Goal: Check status: Check status

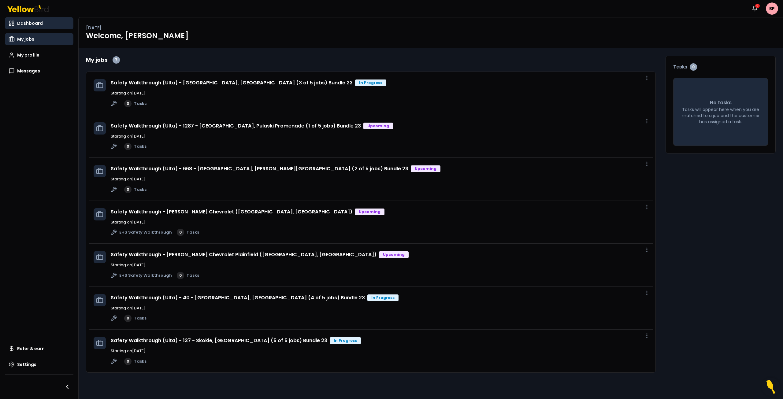
click at [21, 40] on span "My jobs" at bounding box center [25, 39] width 17 height 6
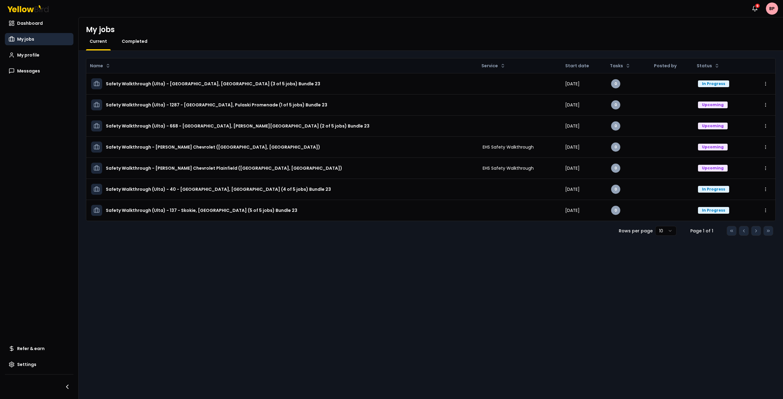
click at [139, 41] on span "Completed" at bounding box center [135, 41] width 26 height 6
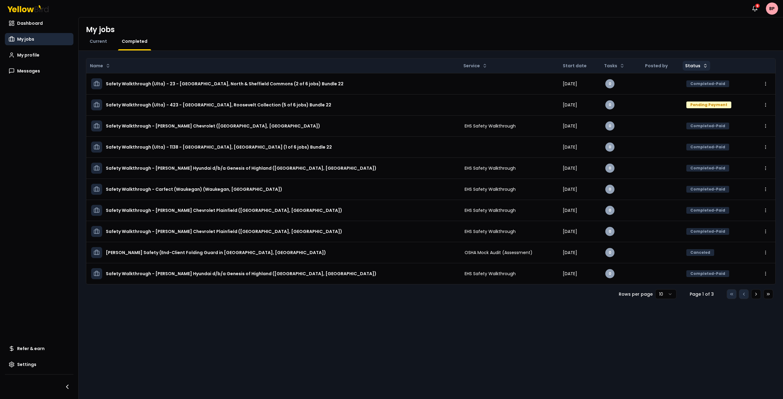
click at [693, 68] on html "Notifications 9 BP Dashboard My jobs My profile Messages Refer & earn Settings …" at bounding box center [391, 199] width 783 height 399
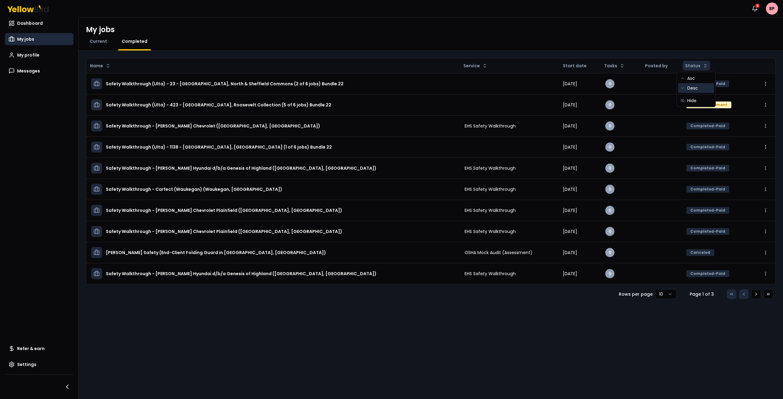
click at [693, 89] on div "Desc" at bounding box center [696, 88] width 36 height 10
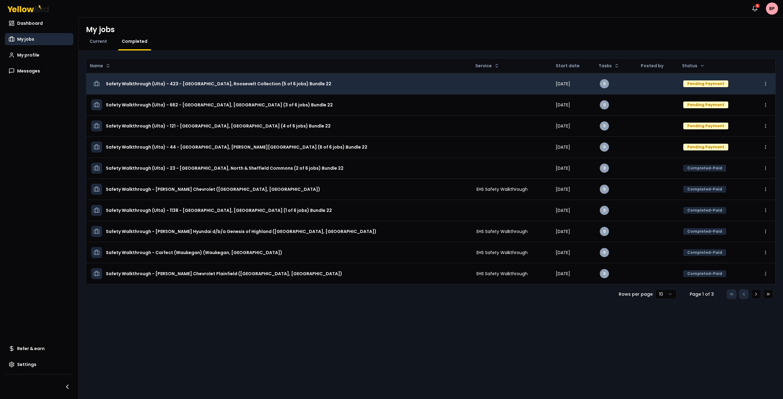
click at [767, 86] on html "Notifications 9 BP Dashboard My jobs My profile Messages Refer & earn Settings …" at bounding box center [391, 199] width 783 height 399
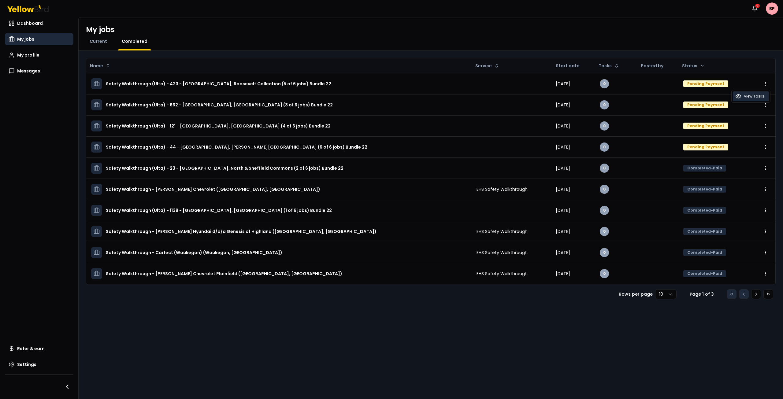
click at [748, 97] on span "View Tasks" at bounding box center [754, 96] width 20 height 5
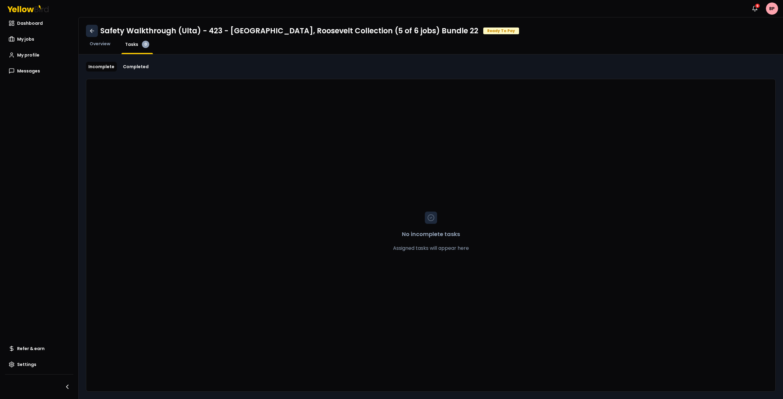
click at [90, 30] on icon at bounding box center [92, 31] width 6 height 6
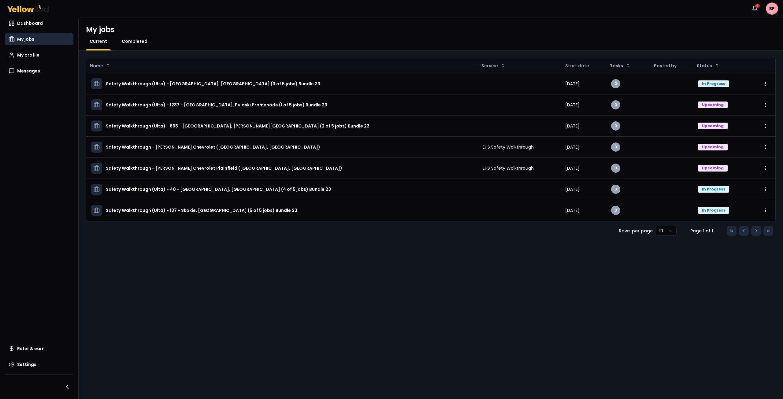
click at [125, 43] on span "Completed" at bounding box center [135, 41] width 26 height 6
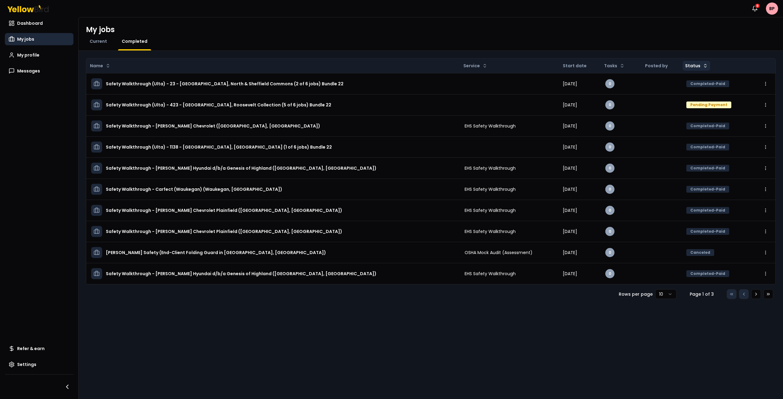
click at [697, 66] on html "Notifications 9 BP Dashboard My jobs My profile Messages Refer & earn Settings …" at bounding box center [391, 199] width 783 height 399
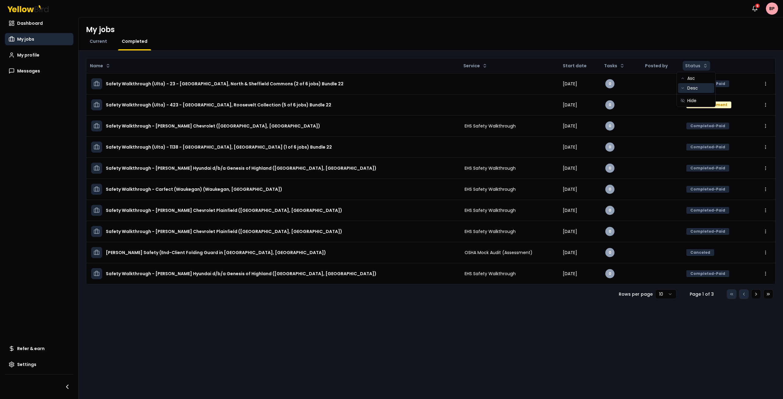
click at [696, 88] on div "Desc" at bounding box center [696, 88] width 36 height 10
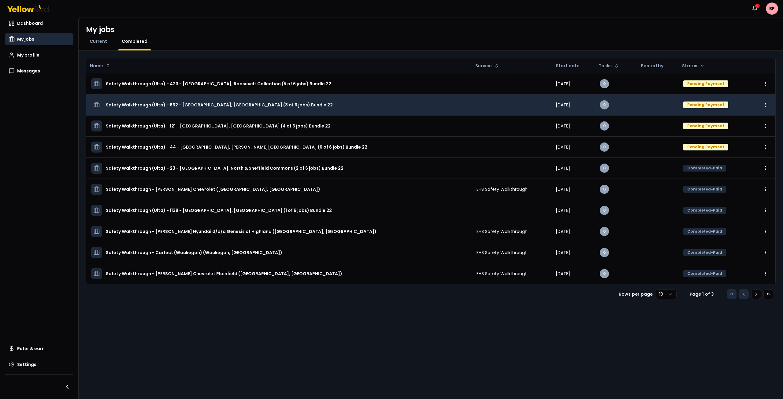
click at [767, 107] on html "Notifications 9 BP Dashboard My jobs My profile Messages Refer & earn Settings …" at bounding box center [391, 199] width 783 height 399
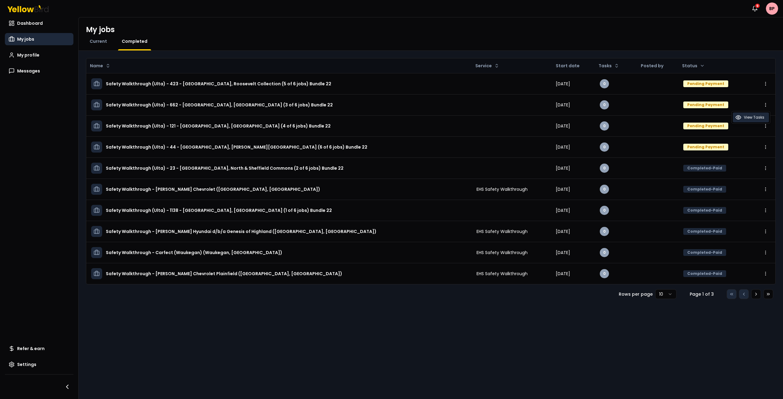
click at [750, 118] on span "View Tasks" at bounding box center [754, 117] width 20 height 5
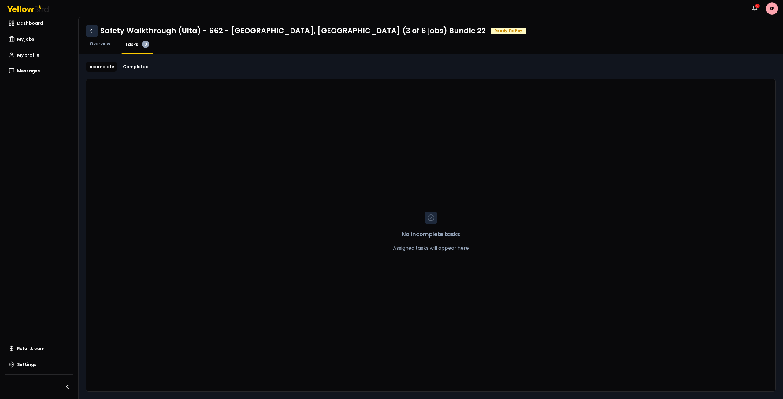
click at [92, 29] on icon at bounding box center [92, 31] width 6 height 6
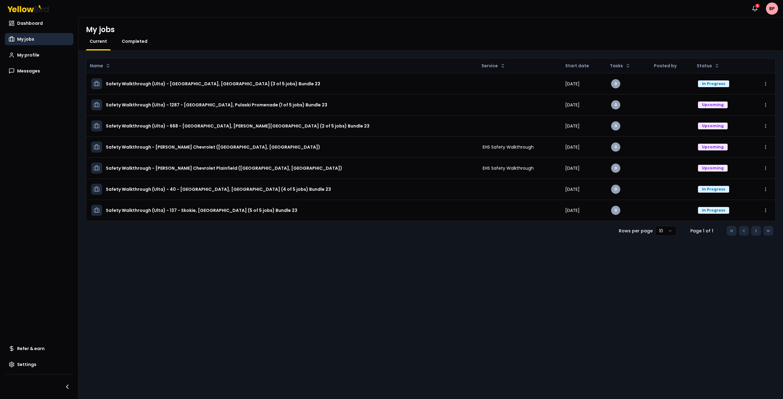
click at [135, 42] on span "Completed" at bounding box center [135, 41] width 26 height 6
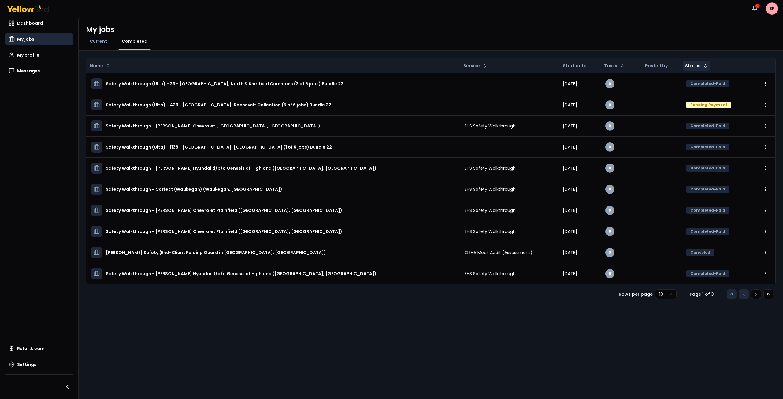
click at [691, 66] on html "Notifications 9 BP Dashboard My jobs My profile Messages Refer & earn Settings …" at bounding box center [391, 199] width 783 height 399
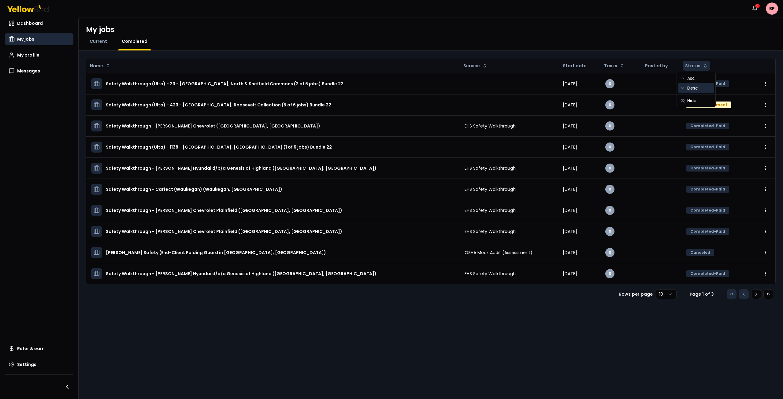
click at [691, 87] on div "Desc" at bounding box center [696, 88] width 36 height 10
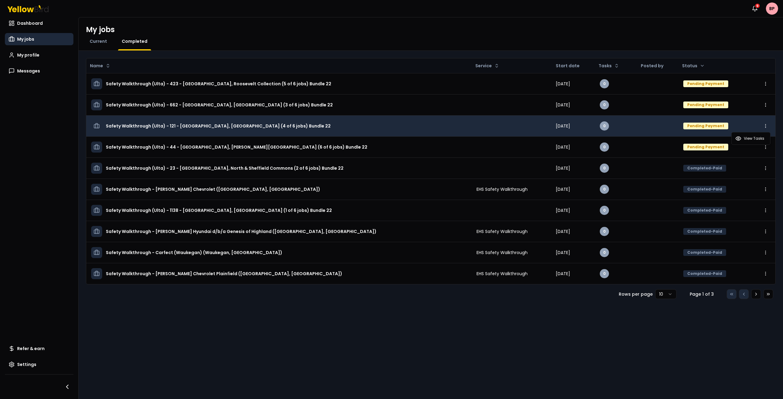
click at [765, 128] on html "Notifications 9 BP Dashboard My jobs My profile Messages Refer & earn Settings …" at bounding box center [391, 199] width 783 height 399
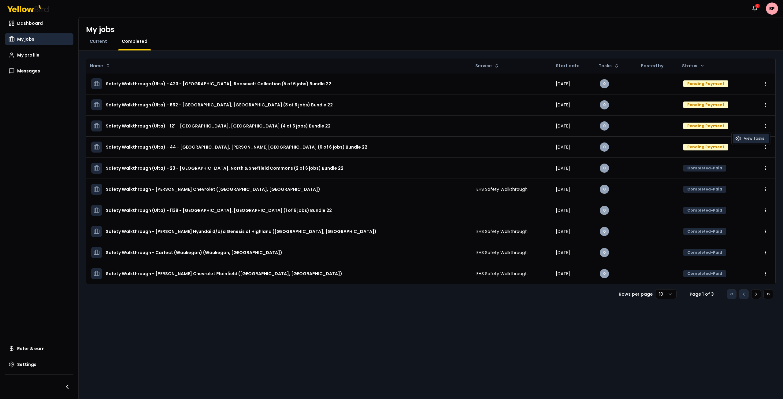
click at [748, 139] on span "View Tasks" at bounding box center [754, 138] width 20 height 5
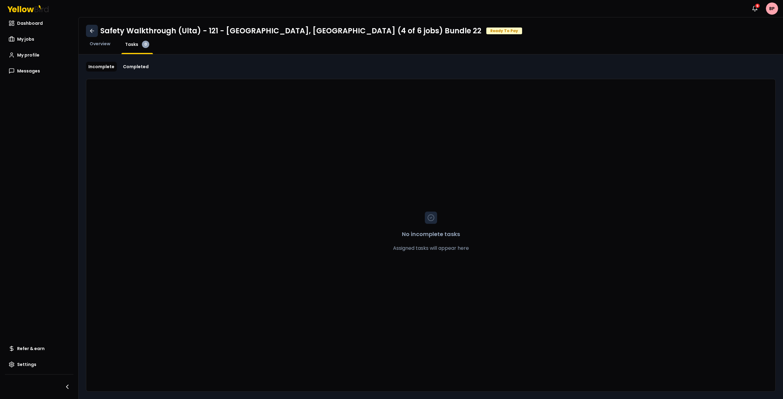
click at [91, 31] on icon at bounding box center [92, 31] width 6 height 6
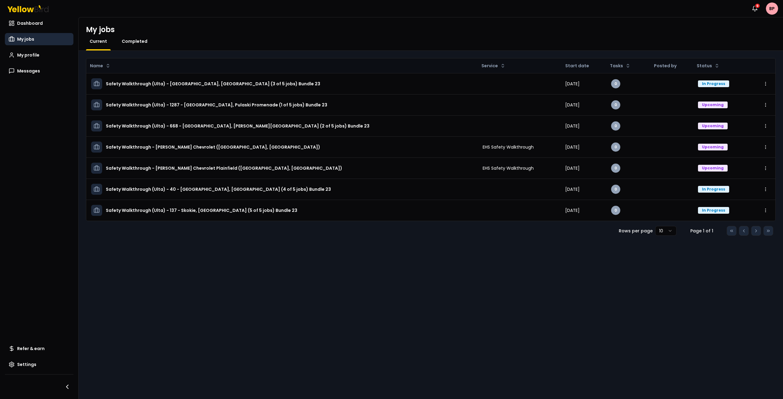
click at [122, 41] on span "Completed" at bounding box center [135, 41] width 26 height 6
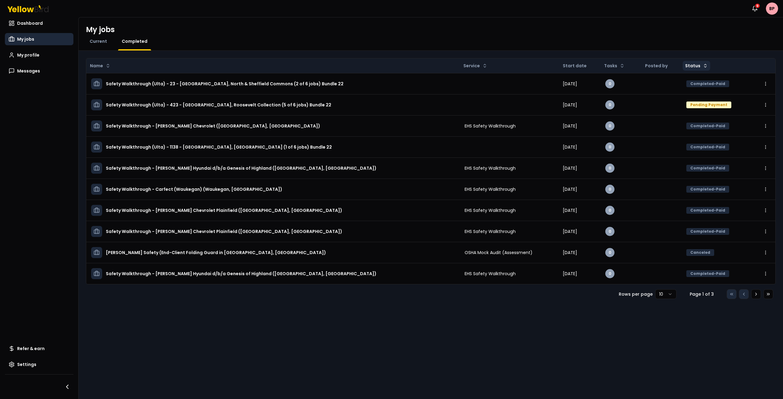
click at [681, 65] on html "Notifications 9 BP Dashboard My jobs My profile Messages Refer & earn Settings …" at bounding box center [391, 199] width 783 height 399
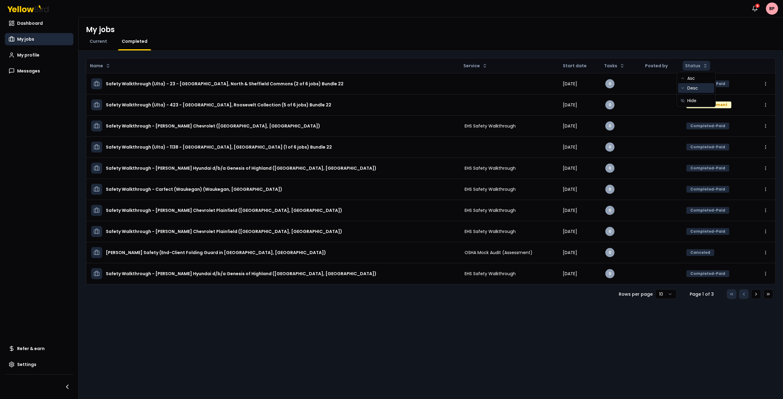
click at [692, 89] on div "Desc" at bounding box center [696, 88] width 36 height 10
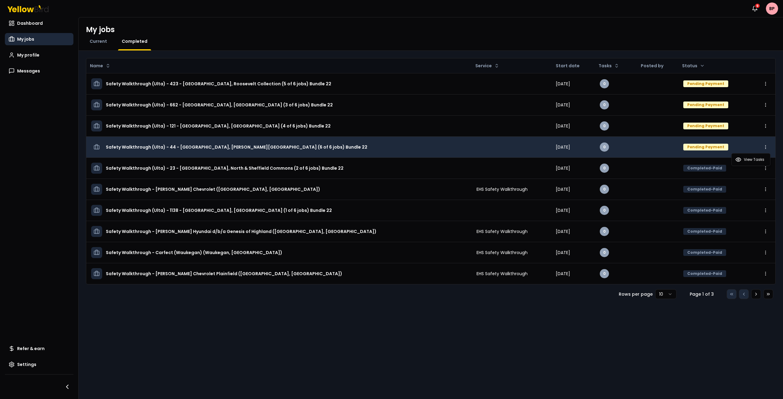
click at [768, 148] on html "Notifications 9 BP Dashboard My jobs My profile Messages Refer & earn Settings …" at bounding box center [391, 199] width 783 height 399
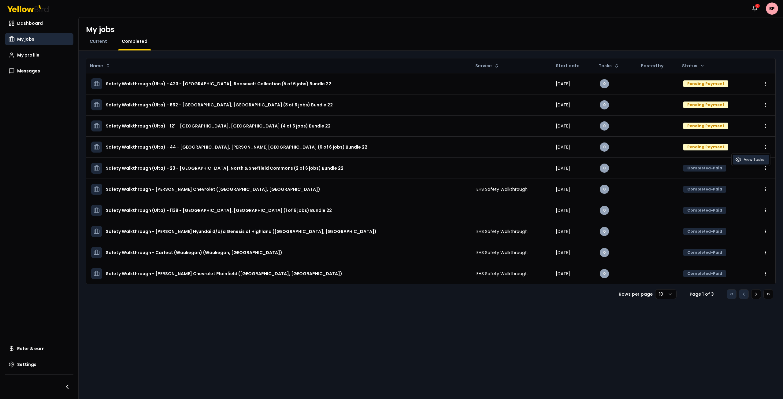
click at [752, 159] on span "View Tasks" at bounding box center [754, 159] width 20 height 5
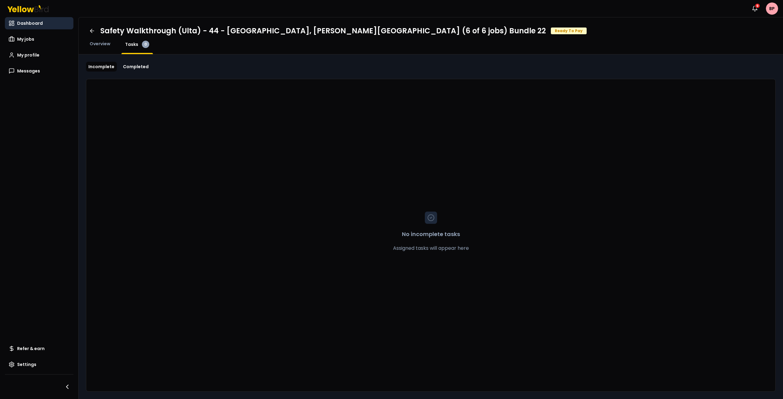
click at [29, 28] on link "Dashboard" at bounding box center [39, 23] width 69 height 12
